Goal: Task Accomplishment & Management: Use online tool/utility

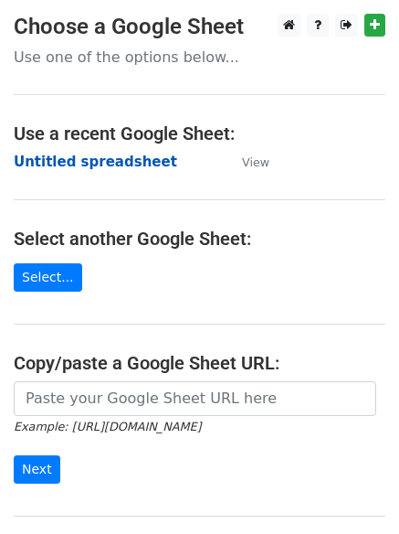
click at [132, 168] on strong "Untitled spreadsheet" at bounding box center [96, 162] width 164 height 16
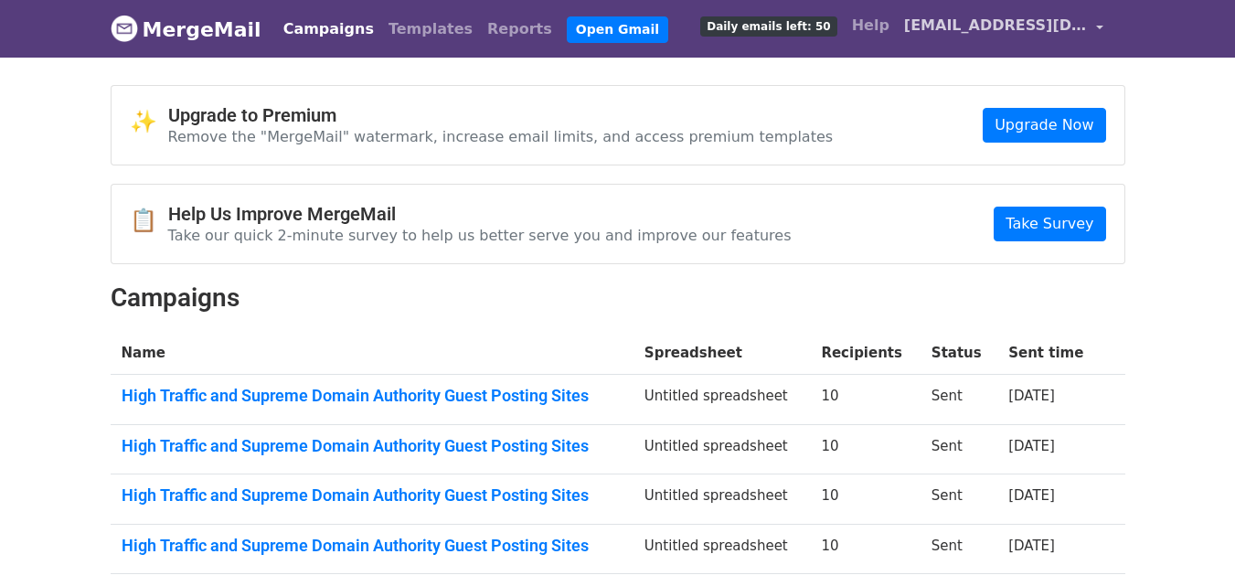
click at [935, 21] on span "[EMAIL_ADDRESS][DOMAIN_NAME]" at bounding box center [995, 26] width 183 height 22
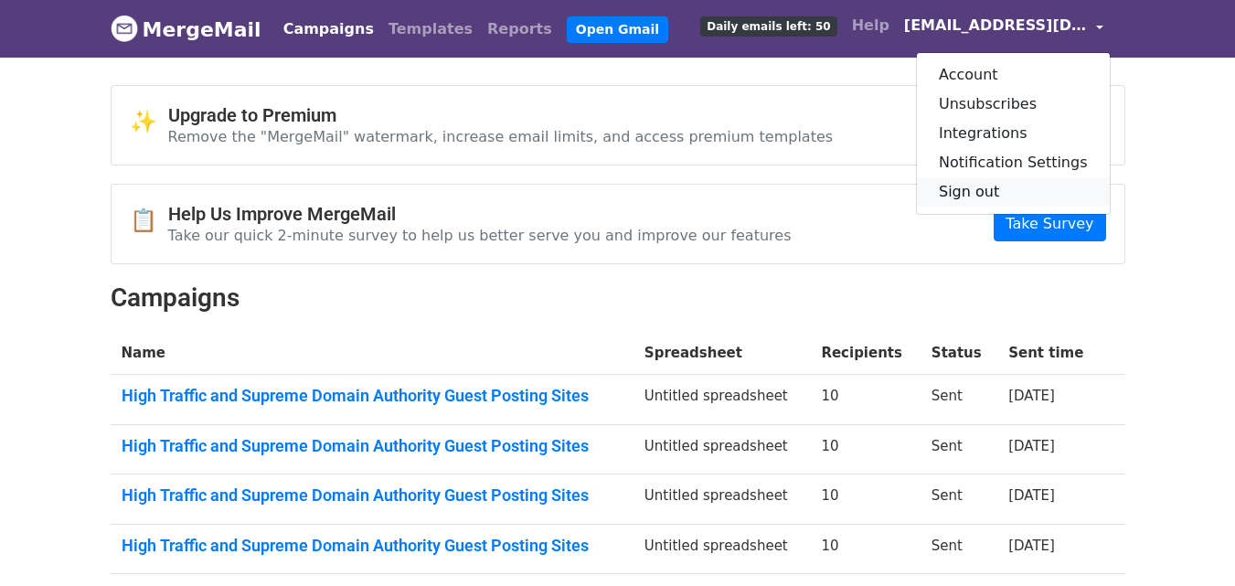
click at [995, 191] on link "Sign out" at bounding box center [1013, 191] width 193 height 29
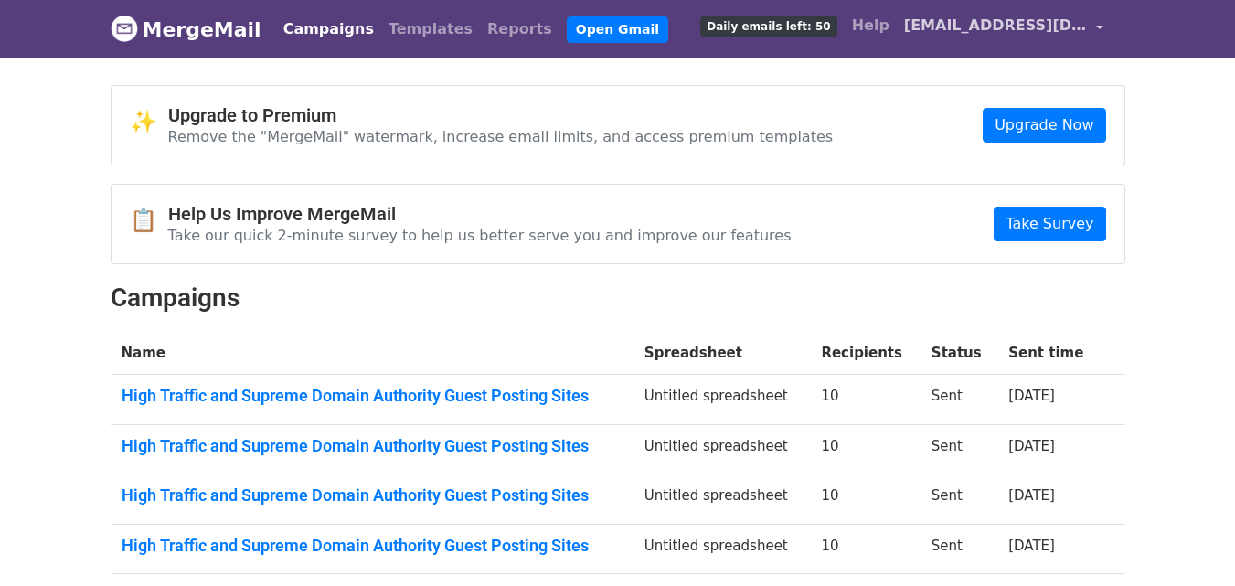
click at [983, 21] on span "kevinwilson.linkbuilding@gmail.com" at bounding box center [995, 26] width 183 height 22
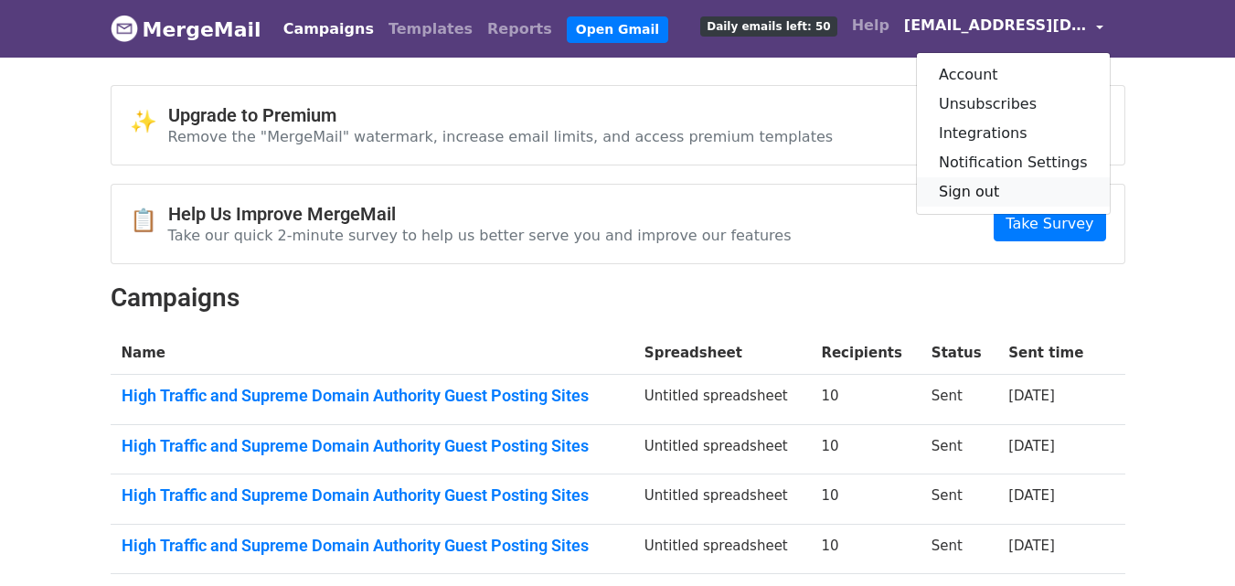
click at [954, 189] on link "Sign out" at bounding box center [1013, 191] width 193 height 29
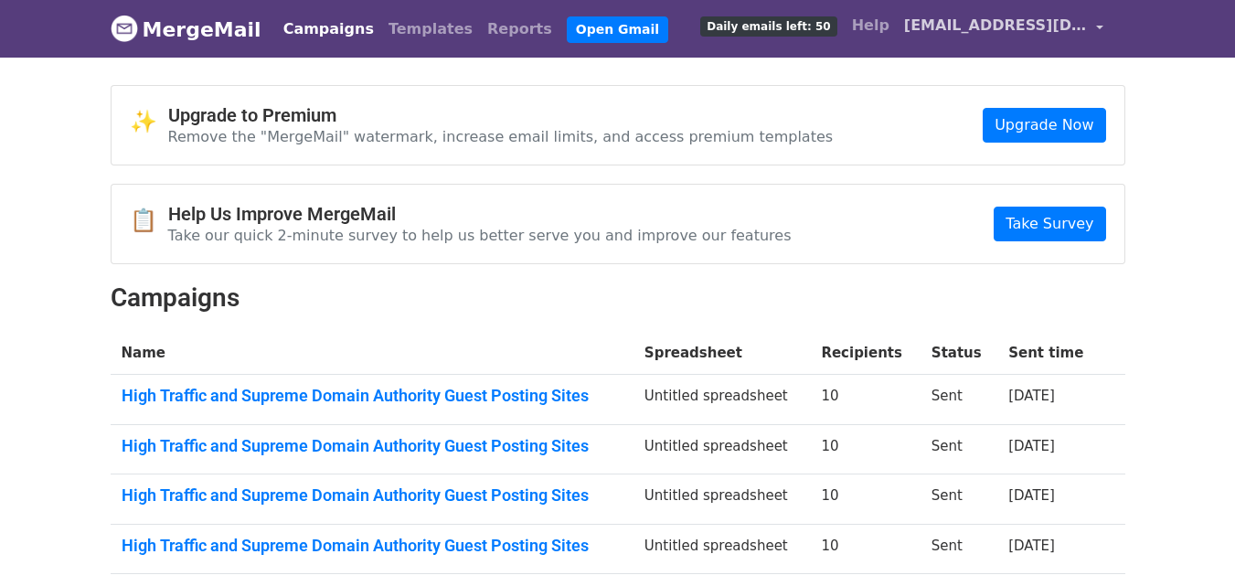
click at [967, 37] on link "kevinwilson.linkbuilding@gmail.com" at bounding box center [1004, 28] width 214 height 43
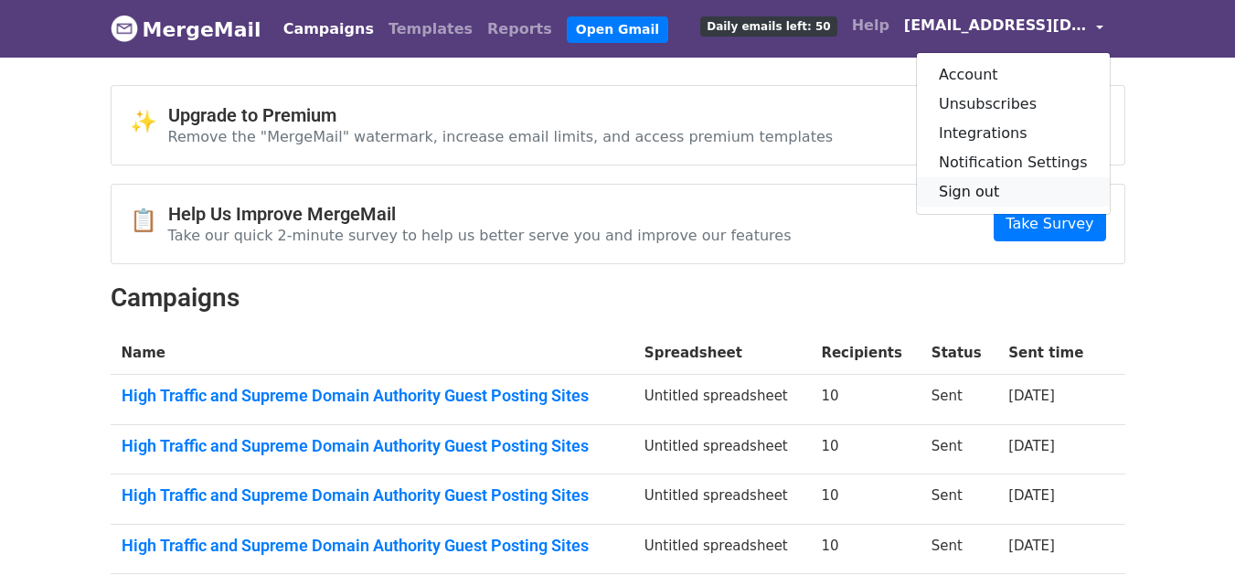
click at [984, 192] on link "Sign out" at bounding box center [1013, 191] width 193 height 29
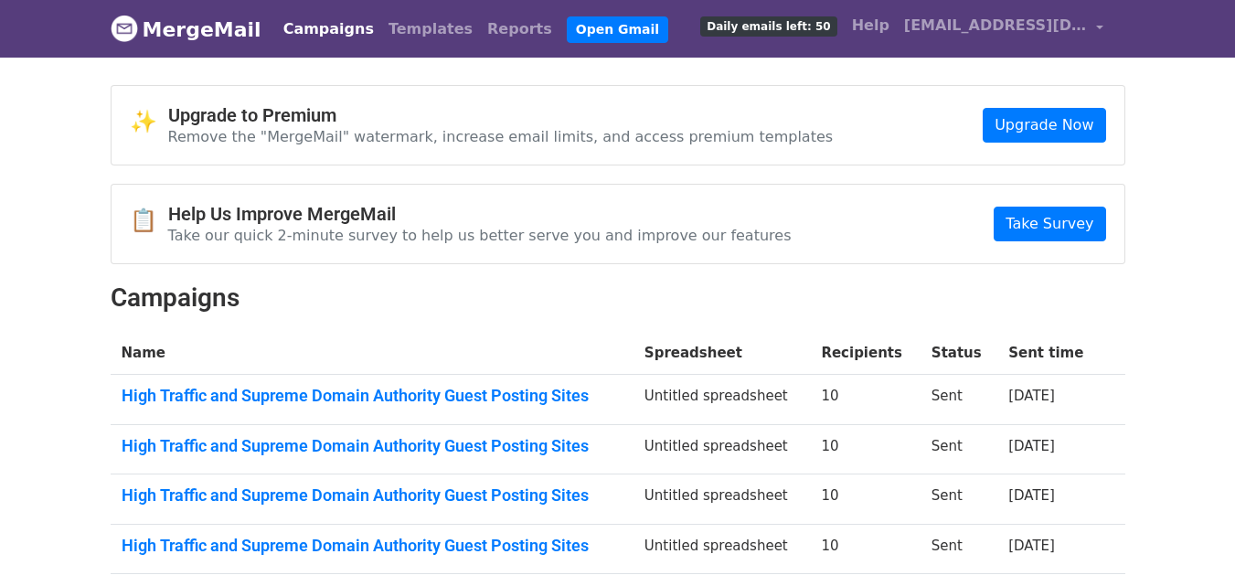
click at [914, 69] on body "MergeMail Campaigns Templates Reports Open Gmail Daily emails left: 50 Help kev…" at bounding box center [617, 480] width 1235 height 960
click at [986, 14] on link "kevinwilson.linkbuilding@gmail.com" at bounding box center [1004, 28] width 214 height 43
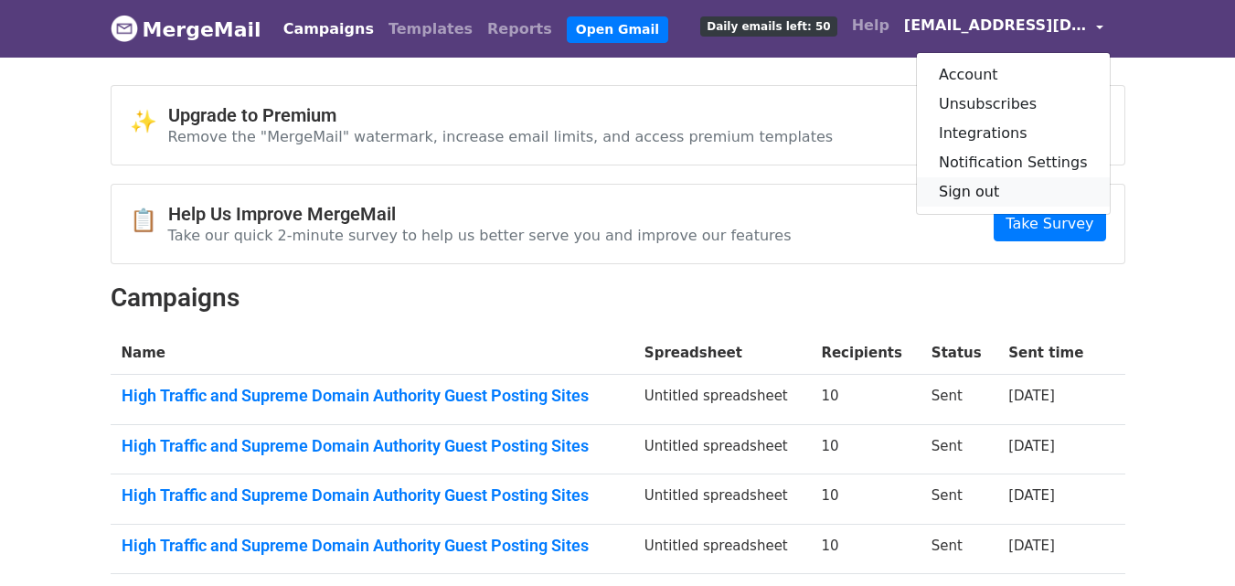
click at [962, 189] on link "Sign out" at bounding box center [1013, 191] width 193 height 29
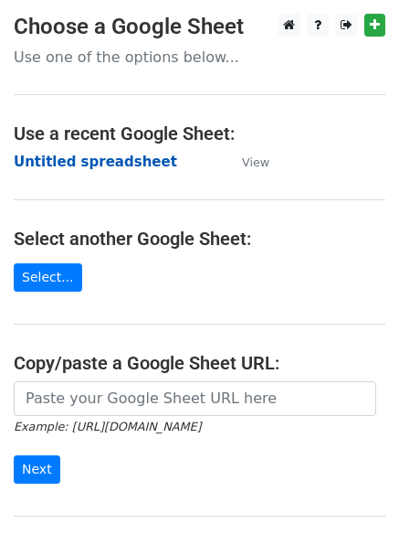
click at [91, 154] on strong "Untitled spreadsheet" at bounding box center [96, 162] width 164 height 16
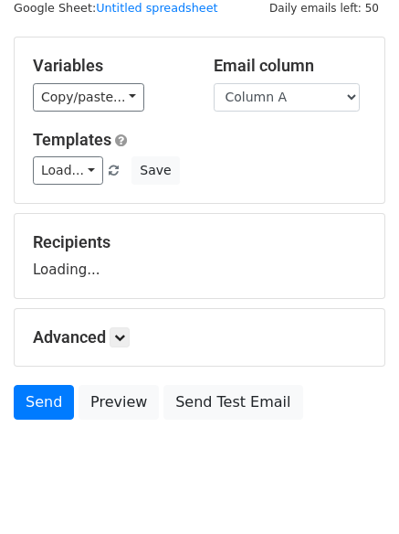
scroll to position [103, 0]
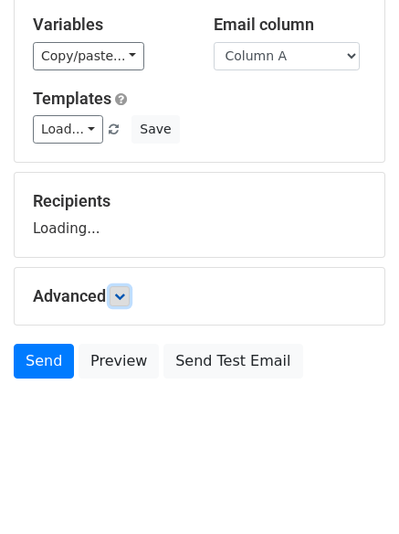
click at [120, 300] on icon at bounding box center [119, 296] width 11 height 11
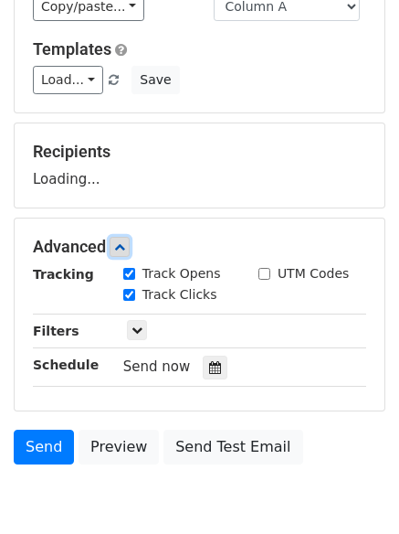
scroll to position [239, 0]
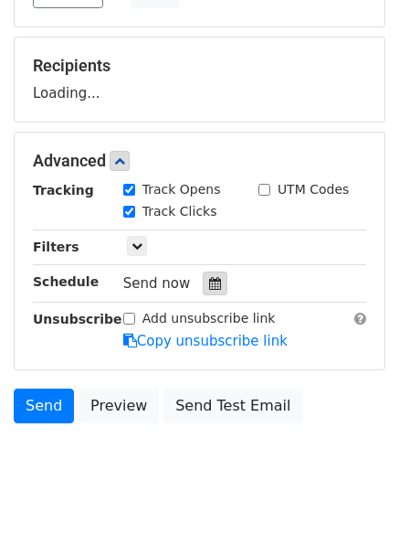
click at [209, 272] on div at bounding box center [215, 283] width 25 height 24
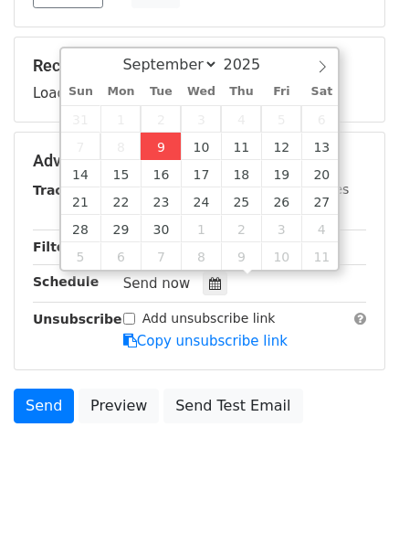
type input "[DATE] 12:00"
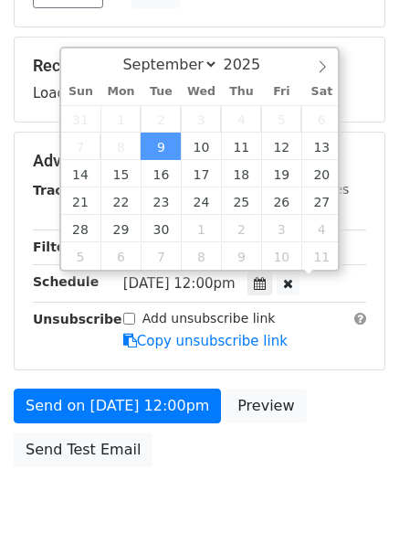
scroll to position [1, 0]
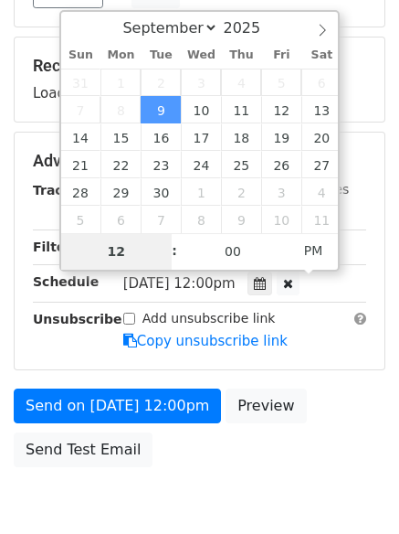
type input "4"
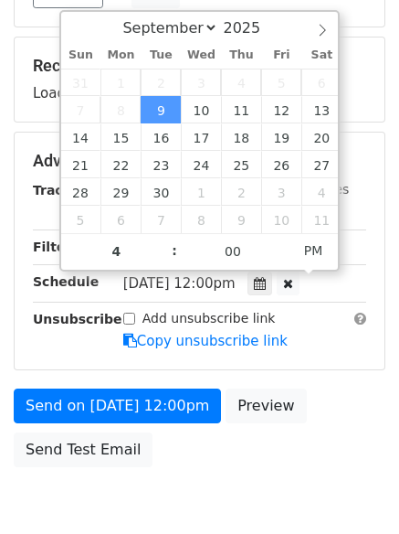
type input "[DATE] 16:00"
click at [190, 489] on body "New Campaign Daily emails left: 50 Google Sheet: Untitled spreadsheet Variables…" at bounding box center [199, 162] width 399 height 774
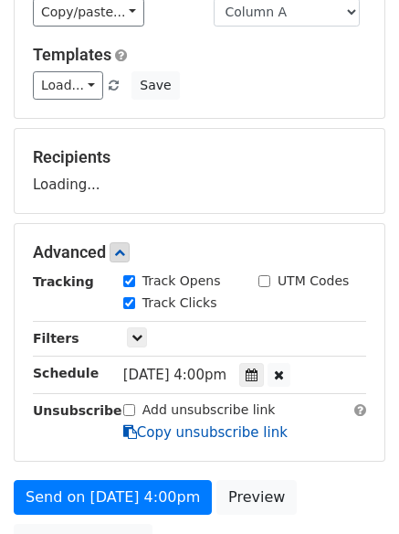
scroll to position [0, 0]
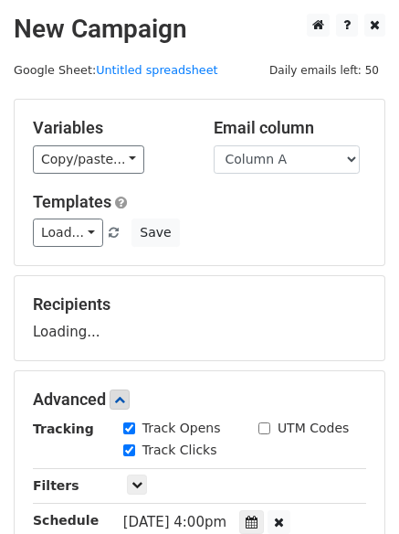
click at [114, 235] on small at bounding box center [115, 233] width 16 height 14
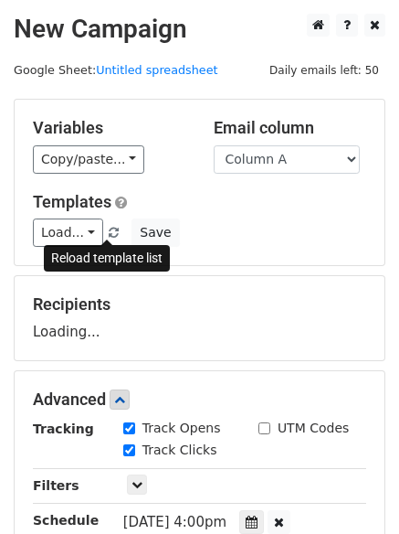
click at [109, 235] on span at bounding box center [114, 234] width 10 height 12
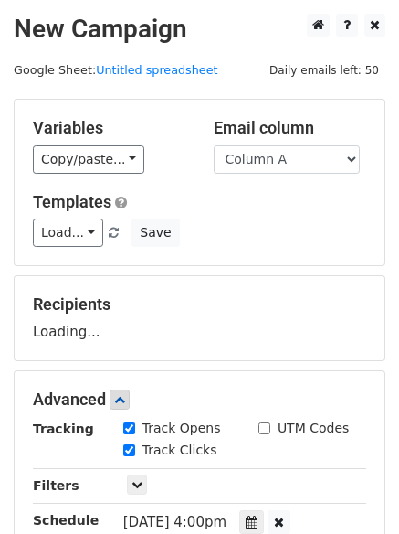
click at [325, 238] on div "Load... No templates saved Save" at bounding box center [199, 232] width 361 height 28
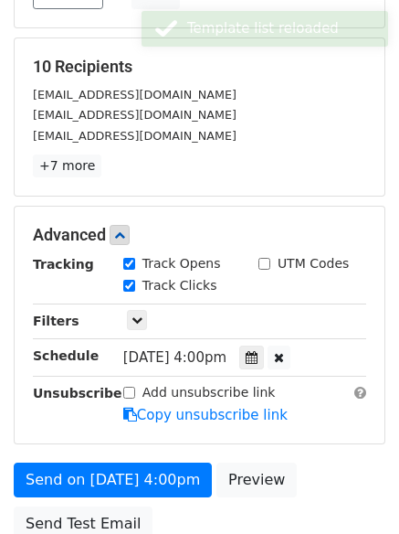
scroll to position [274, 0]
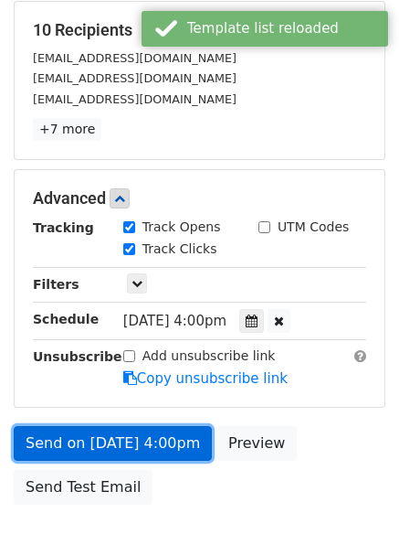
click at [111, 434] on link "Send on [DATE] 4:00pm" at bounding box center [113, 443] width 198 height 35
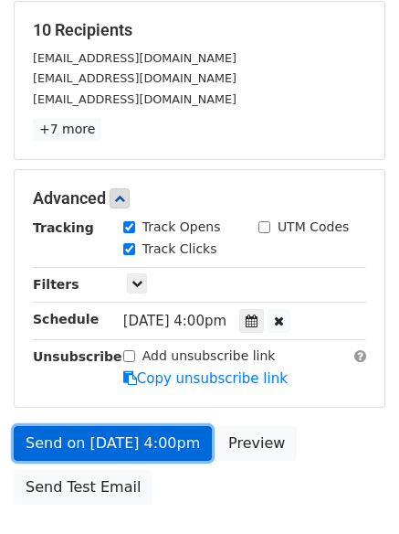
click at [125, 436] on link "Send on [DATE] 4:00pm" at bounding box center [113, 443] width 198 height 35
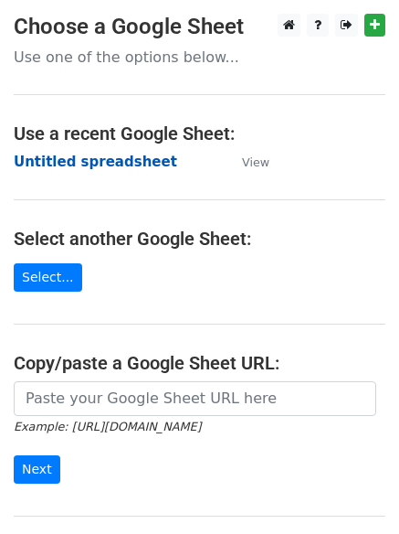
click at [134, 160] on strong "Untitled spreadsheet" at bounding box center [96, 162] width 164 height 16
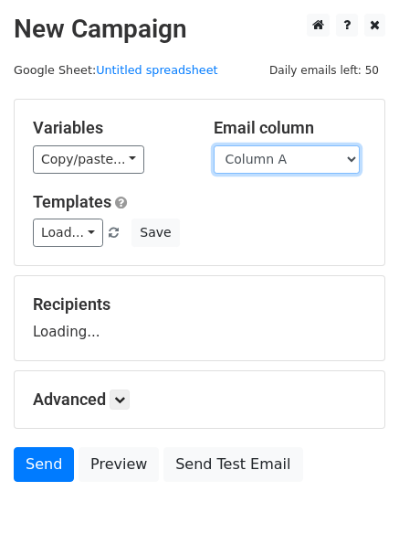
drag, startPoint x: 291, startPoint y: 160, endPoint x: 294, endPoint y: 202, distance: 42.2
click at [291, 160] on select "Column A Column B Column C Column D" at bounding box center [287, 159] width 146 height 28
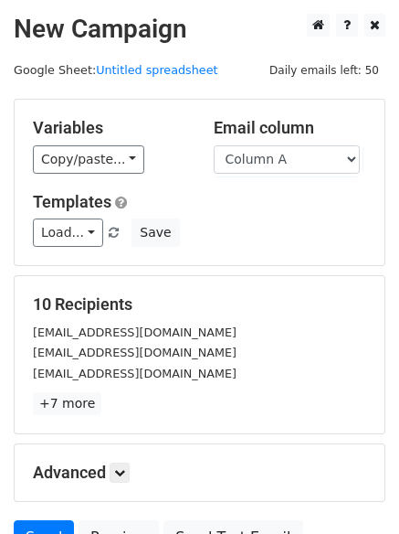
click at [294, 215] on div "Templates Load... No templates saved Save" at bounding box center [199, 220] width 361 height 56
drag, startPoint x: 295, startPoint y: 160, endPoint x: 295, endPoint y: 172, distance: 11.9
click at [295, 160] on select "Column A Column B Column C Column D" at bounding box center [287, 159] width 146 height 28
select select "Column B"
click at [214, 145] on select "Column A Column B Column C Column D" at bounding box center [287, 159] width 146 height 28
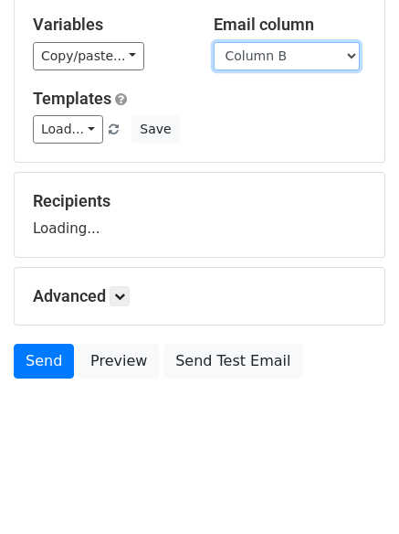
scroll to position [103, 0]
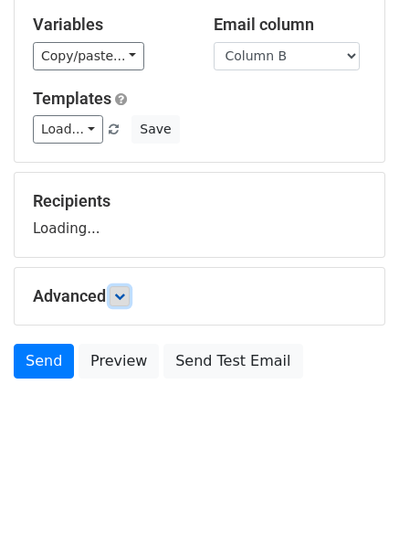
click at [125, 294] on icon at bounding box center [119, 296] width 11 height 11
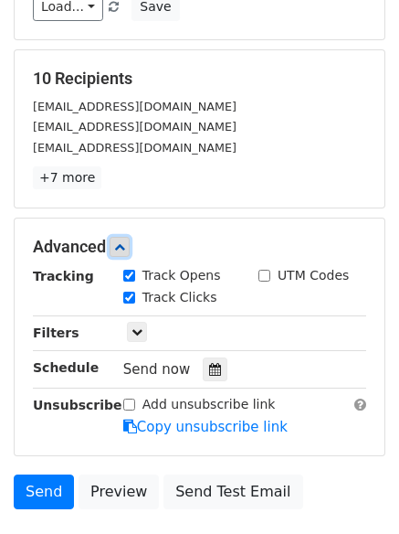
scroll to position [355, 0]
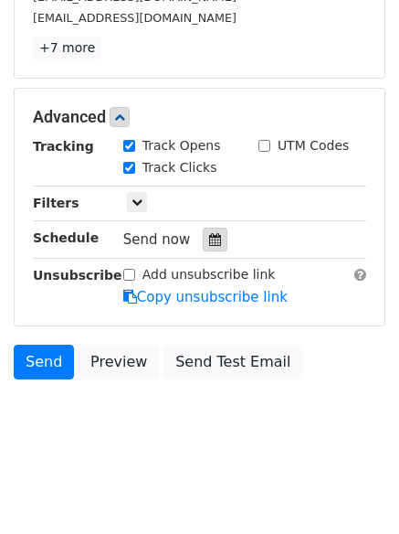
click at [209, 238] on icon at bounding box center [215, 239] width 12 height 13
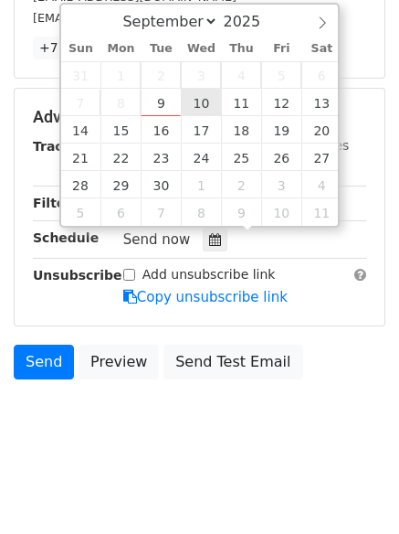
type input "2025-09-10 12:00"
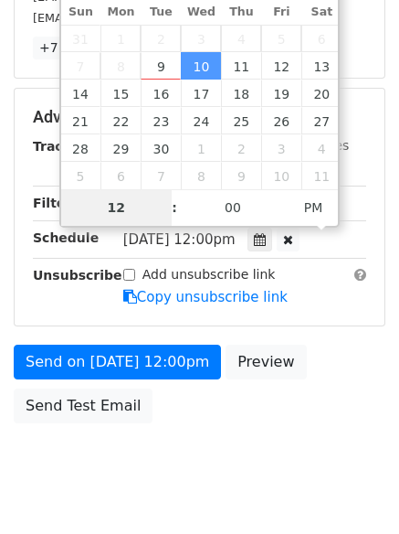
scroll to position [326, 0]
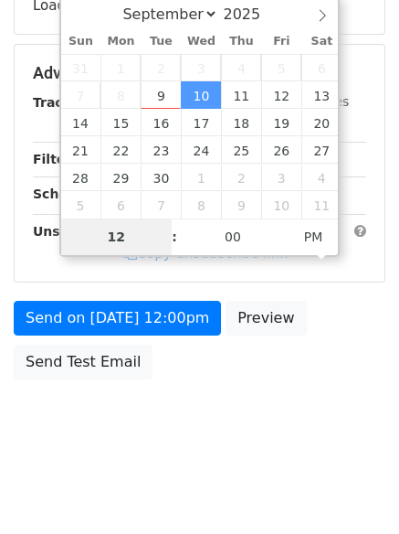
type input "5"
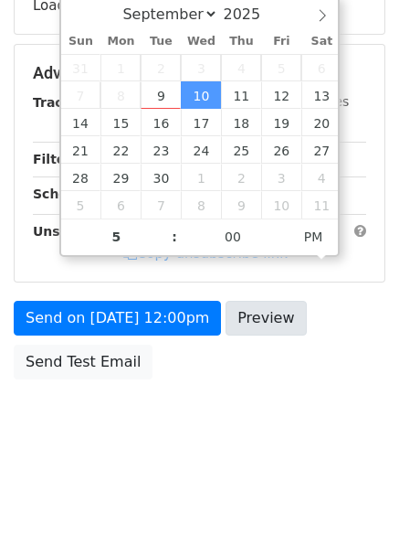
type input "2025-09-10 17:00"
click at [212, 392] on body "New Campaign Daily emails left: 50 Google Sheet: Untitled spreadsheet Variables…" at bounding box center [199, 74] width 399 height 774
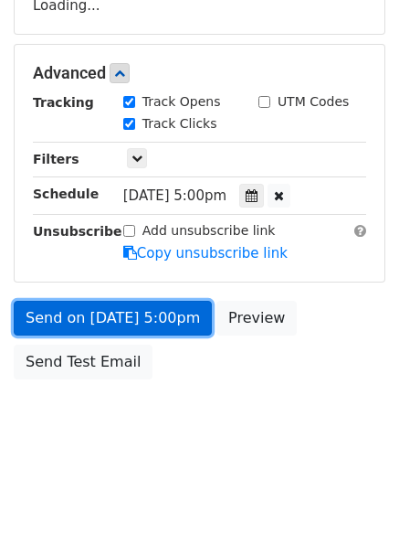
click at [158, 313] on link "Send on Sep 10 at 5:00pm" at bounding box center [113, 318] width 198 height 35
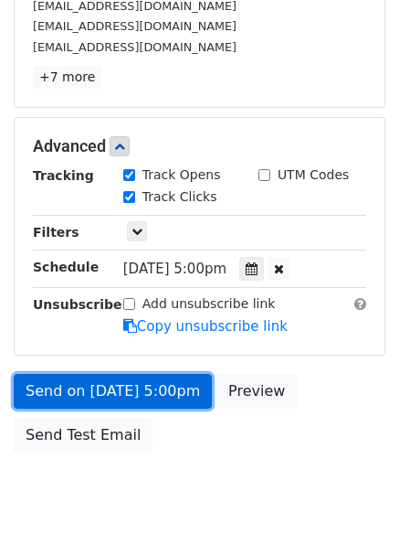
click at [162, 386] on link "Send on Sep 10 at 5:00pm" at bounding box center [113, 391] width 198 height 35
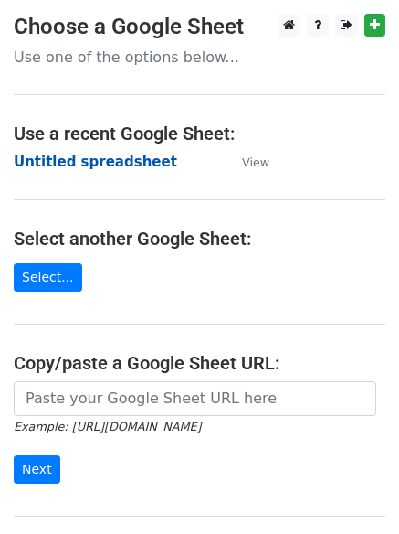
click at [99, 163] on strong "Untitled spreadsheet" at bounding box center [96, 162] width 164 height 16
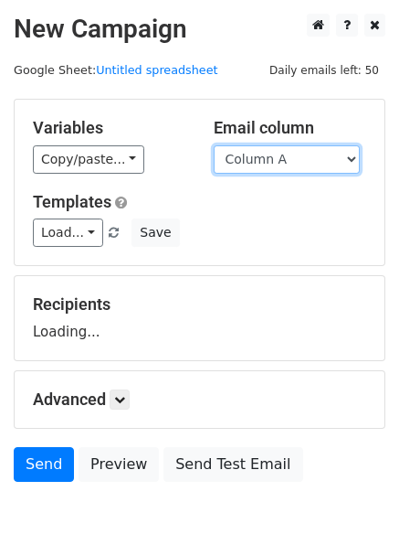
click at [295, 161] on select "Column A Column B Column C Column D" at bounding box center [287, 159] width 146 height 28
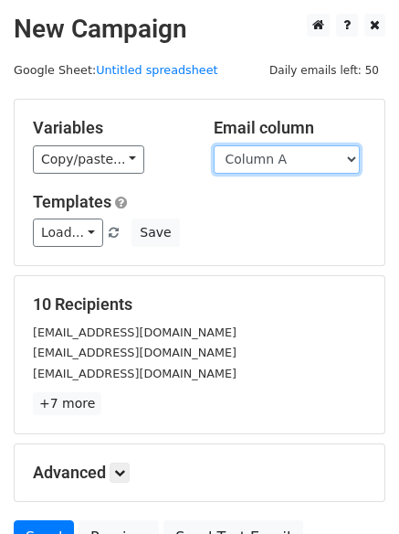
click at [308, 163] on select "Column A Column B Column C Column D" at bounding box center [287, 159] width 146 height 28
select select "Column C"
click at [214, 145] on select "Column A Column B Column C Column D" at bounding box center [287, 159] width 146 height 28
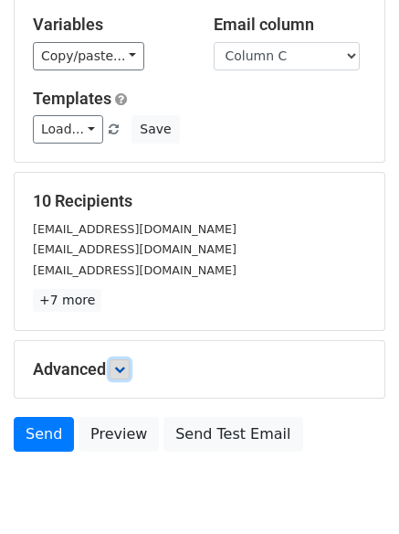
click at [120, 369] on icon at bounding box center [119, 369] width 11 height 11
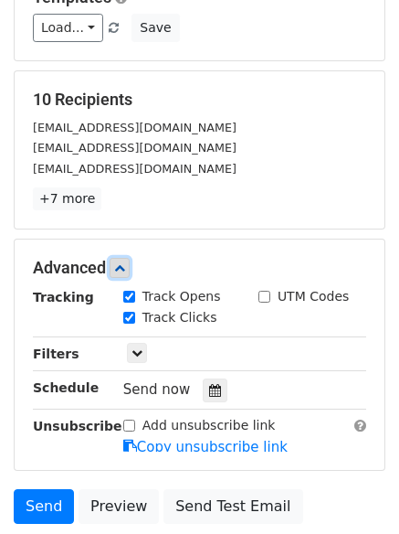
scroll to position [327, 0]
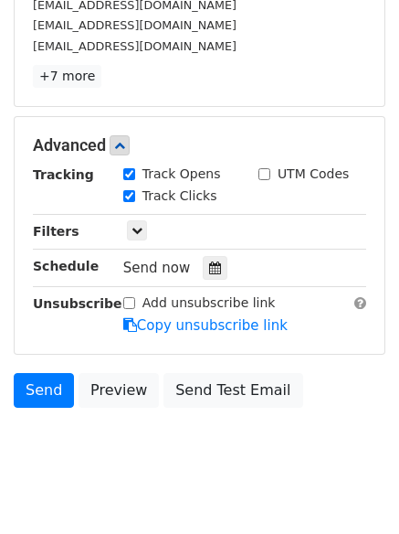
click at [214, 256] on div "Send now" at bounding box center [230, 268] width 215 height 25
click at [211, 267] on icon at bounding box center [215, 267] width 12 height 13
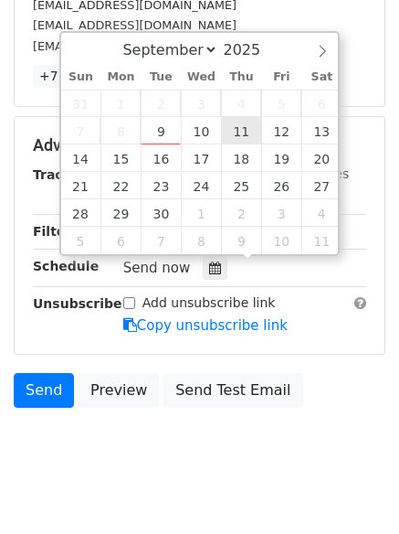
type input "2025-09-11 12:00"
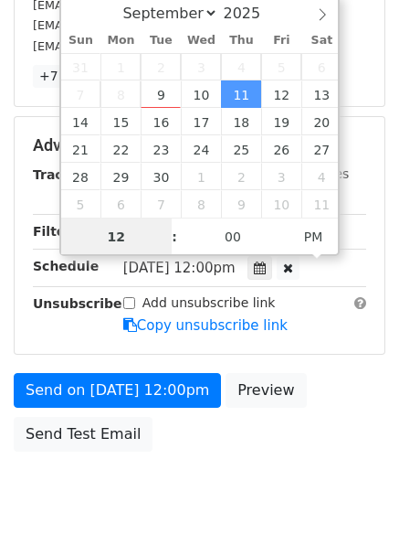
scroll to position [1, 0]
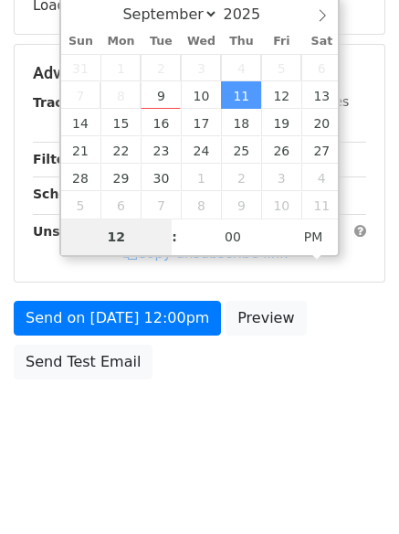
type input "6"
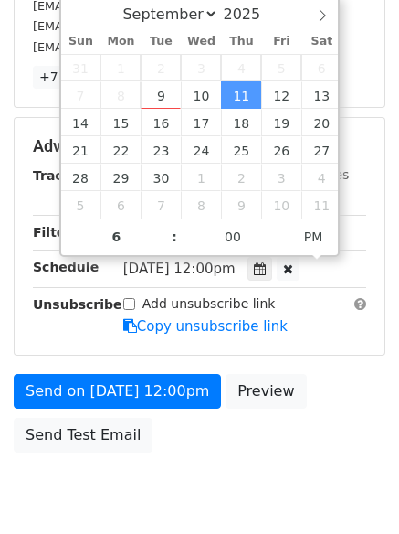
type input "2025-09-11 18:00"
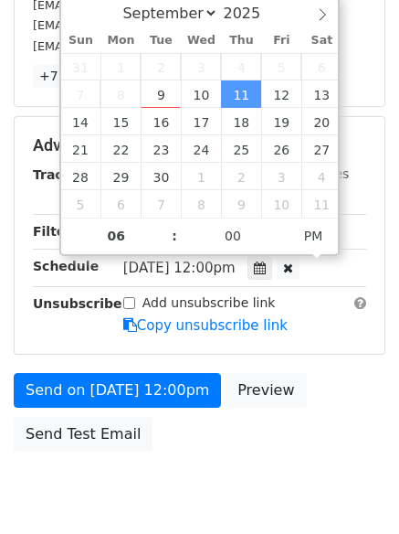
click at [198, 432] on div "Send on Sep 11 at 12:00pm Preview Send Test Email" at bounding box center [199, 417] width 399 height 88
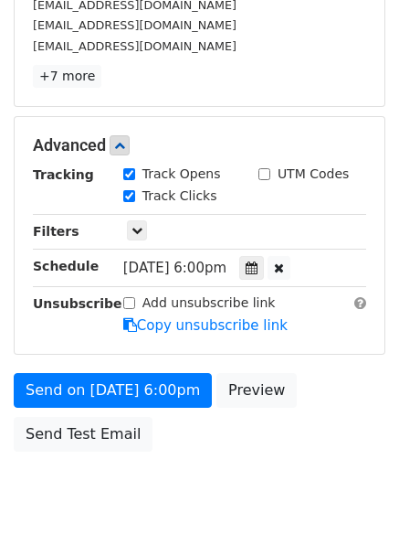
scroll to position [326, 0]
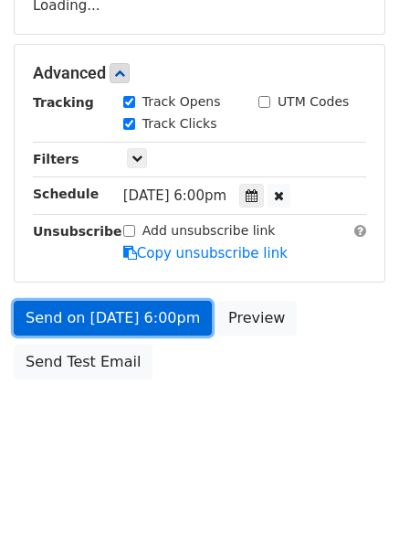
click at [161, 326] on link "Send on Sep 11 at 6:00pm" at bounding box center [113, 318] width 198 height 35
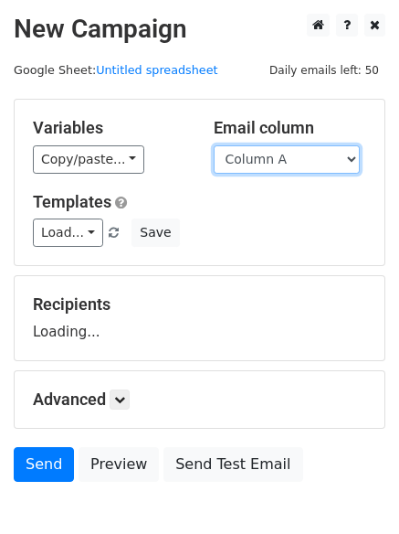
click at [249, 153] on select "Column A Column B Column C Column D" at bounding box center [287, 159] width 146 height 28
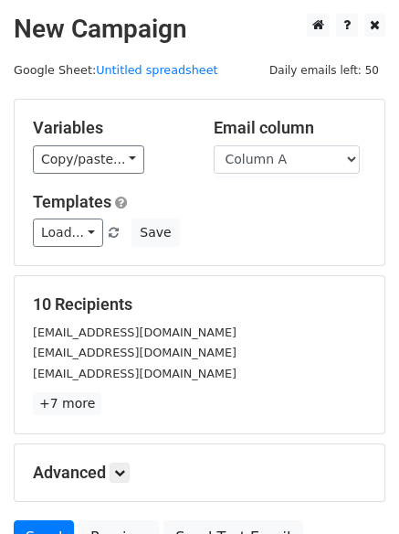
click at [258, 257] on div "Variables Copy/paste... {{Column A}} {{Column B}} {{Column C}} {{Column D}} Ema…" at bounding box center [200, 182] width 370 height 165
click at [258, 171] on select "Column A Column B Column C Column D" at bounding box center [287, 159] width 146 height 28
select select "Column D"
click at [214, 145] on select "Column A Column B Column C Column D" at bounding box center [287, 159] width 146 height 28
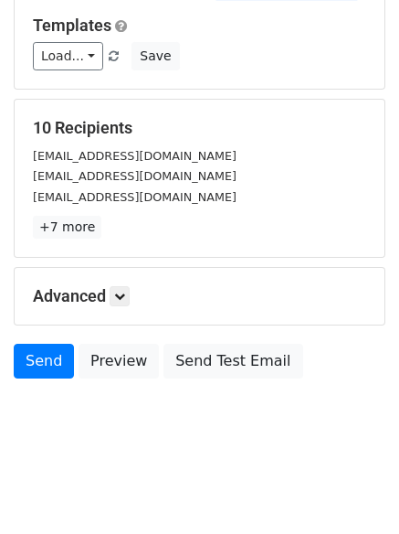
scroll to position [103, 0]
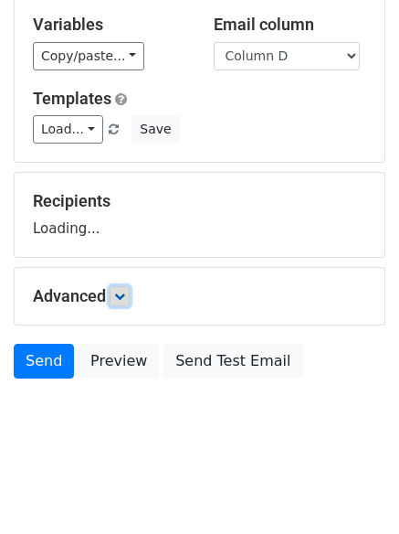
click at [123, 297] on icon at bounding box center [119, 296] width 11 height 11
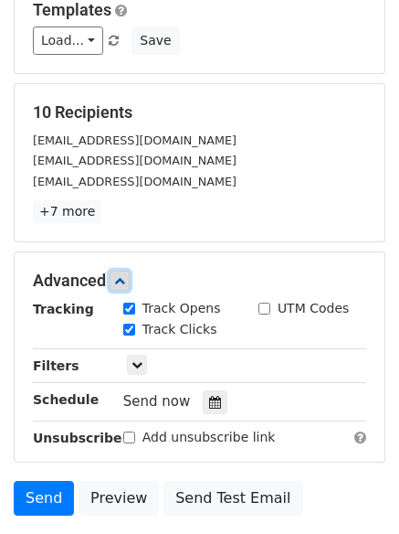
scroll to position [317, 0]
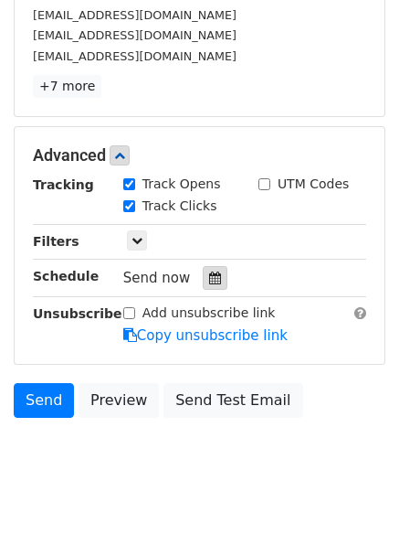
click at [212, 283] on icon at bounding box center [215, 277] width 12 height 13
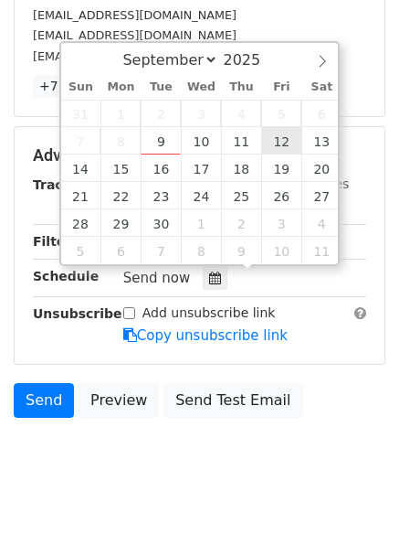
type input "[DATE] 12:00"
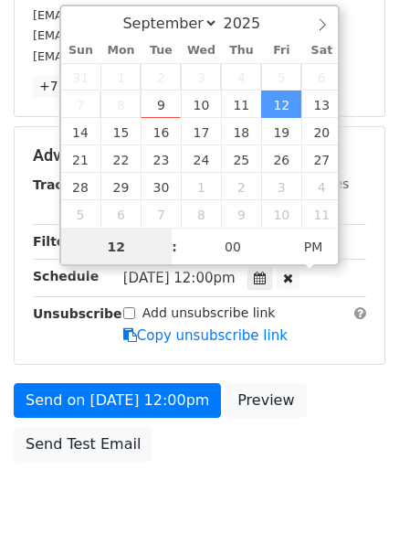
scroll to position [1, 0]
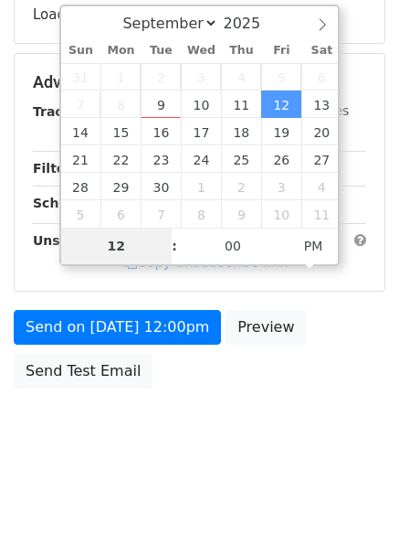
type input "7"
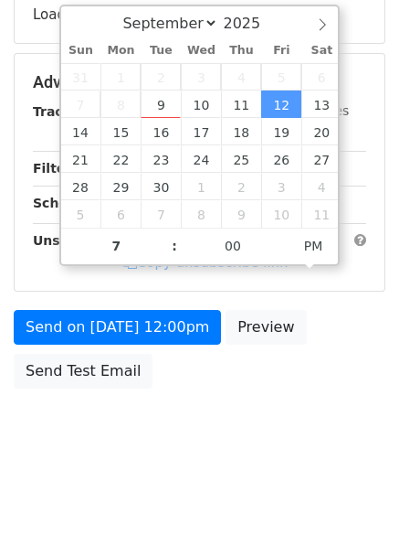
type input "2025-09-12 19:00"
click at [188, 390] on div "Send on Sep 12 at 12:00pm Preview Send Test Email" at bounding box center [199, 354] width 399 height 88
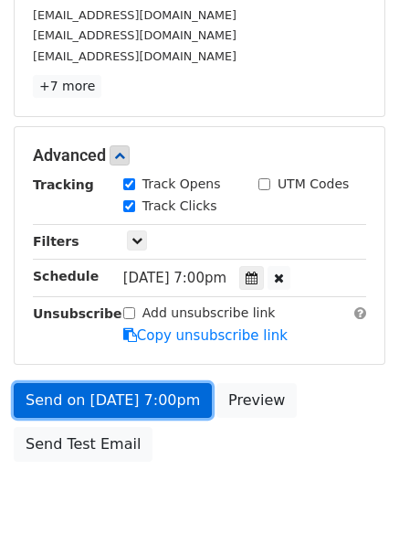
click at [179, 388] on link "Send on Sep 12 at 7:00pm" at bounding box center [113, 400] width 198 height 35
